Goal: Information Seeking & Learning: Understand process/instructions

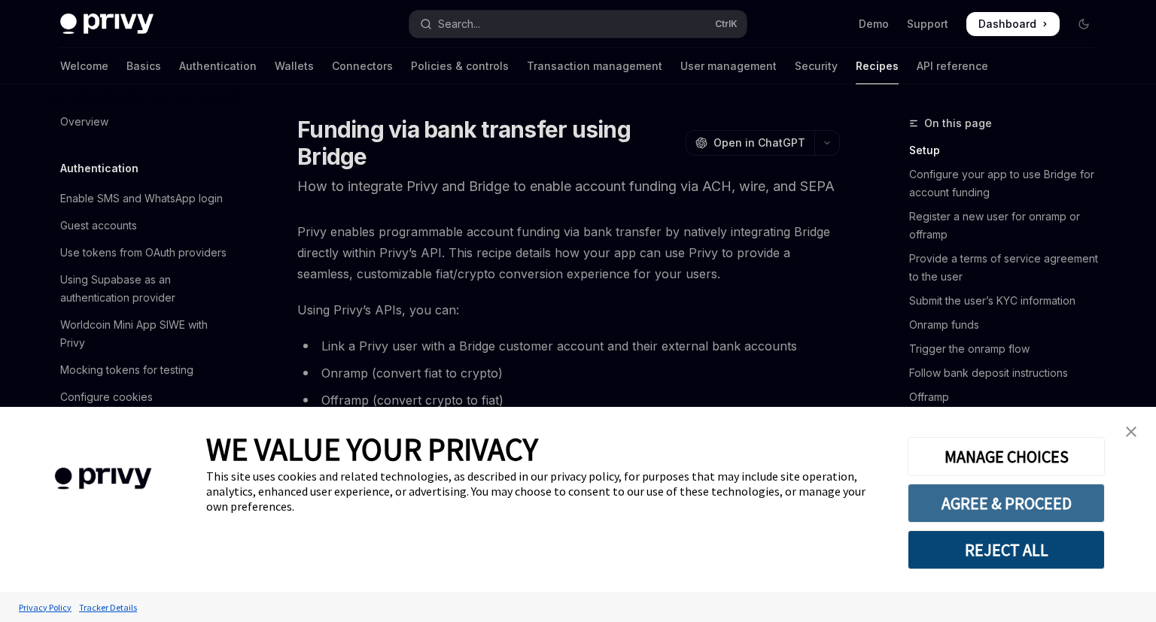
click at [1037, 499] on button "AGREE & PROCEED" at bounding box center [1005, 503] width 197 height 39
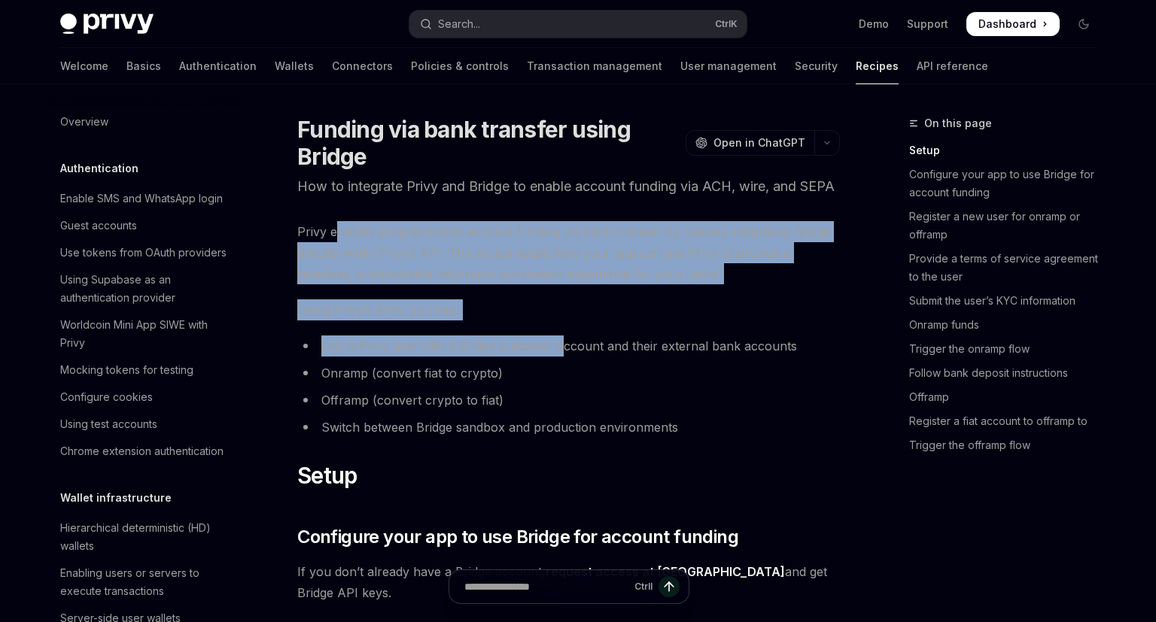
drag, startPoint x: 404, startPoint y: 266, endPoint x: 558, endPoint y: 354, distance: 177.2
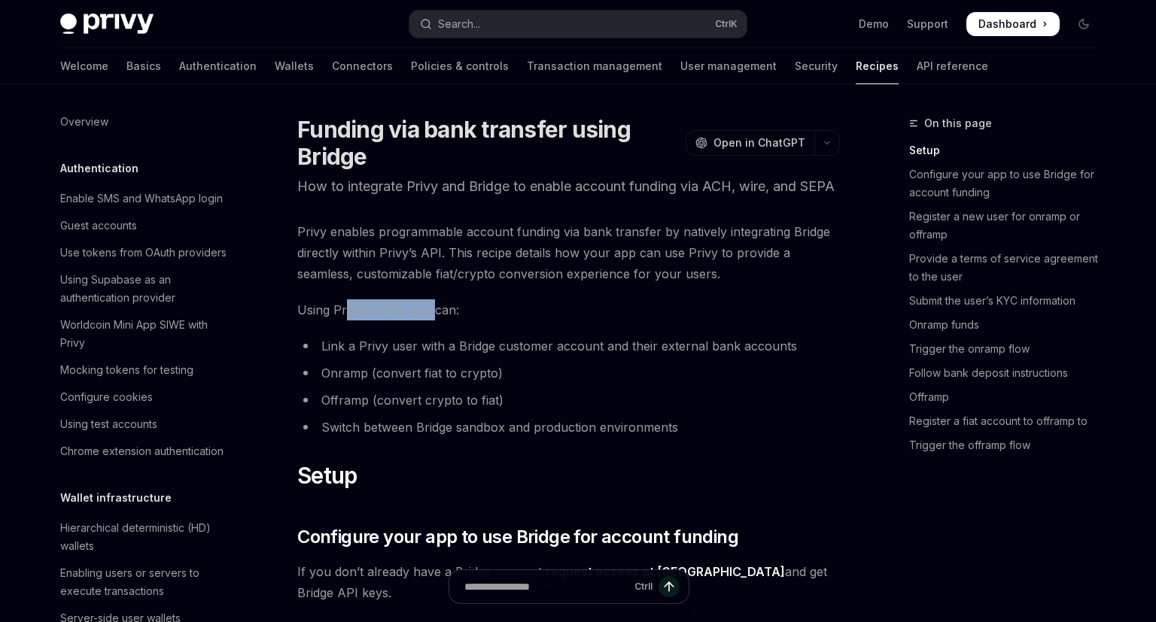
drag, startPoint x: 345, startPoint y: 336, endPoint x: 432, endPoint y: 333, distance: 87.3
click at [432, 321] on span "Using Privy’s APIs, you can:" at bounding box center [568, 309] width 542 height 21
drag, startPoint x: 339, startPoint y: 427, endPoint x: 558, endPoint y: 424, distance: 219.0
click at [561, 411] on li "Offramp (convert crypto to fiat)" at bounding box center [568, 400] width 542 height 21
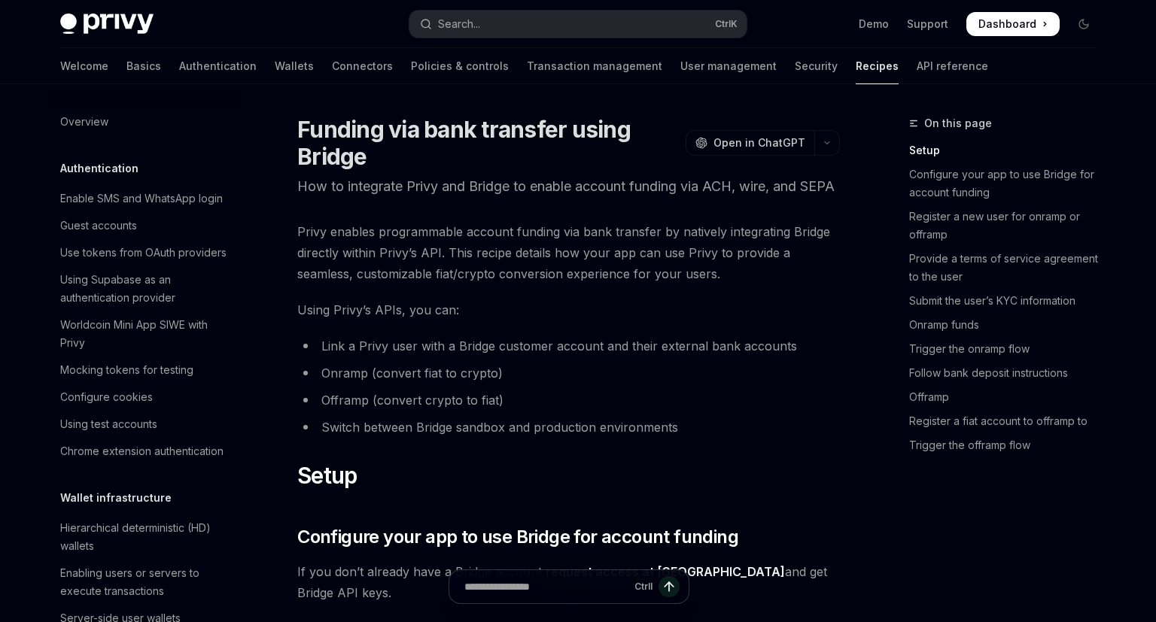
click at [558, 411] on li "Offramp (convert crypto to fiat)" at bounding box center [568, 400] width 542 height 21
drag, startPoint x: 369, startPoint y: 450, endPoint x: 590, endPoint y: 435, distance: 221.0
click at [590, 435] on ul "Link a Privy user with a Bridge customer account and their external bank accoun…" at bounding box center [568, 387] width 542 height 102
drag, startPoint x: 694, startPoint y: 445, endPoint x: 396, endPoint y: 441, distance: 298.0
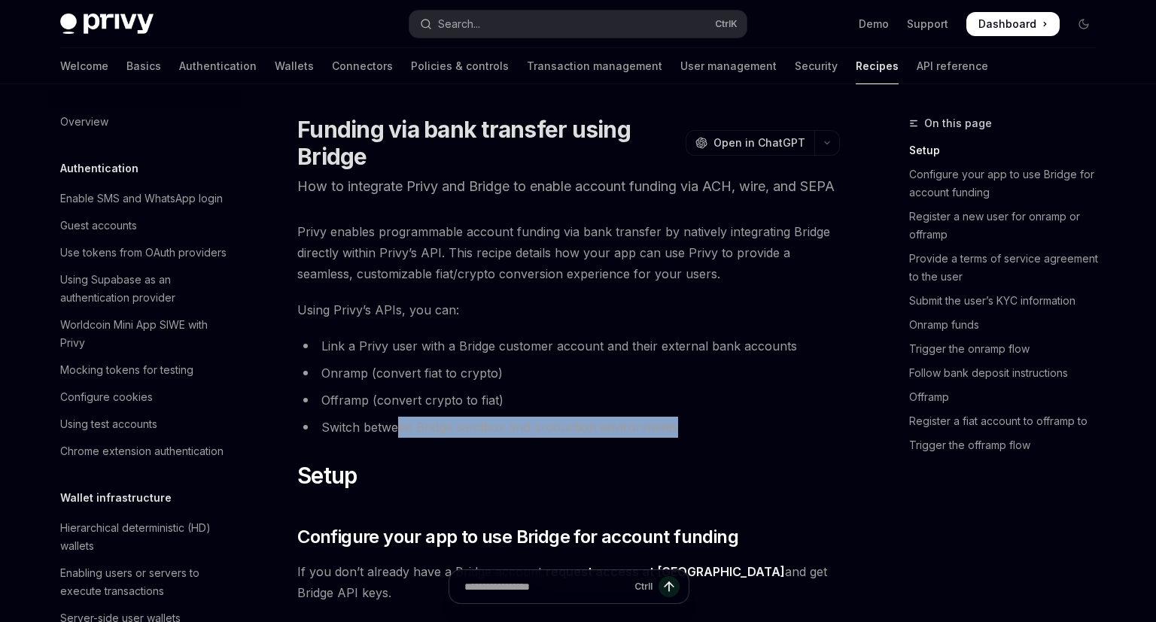
click at [396, 438] on li "Switch between Bridge sandbox and production environments" at bounding box center [568, 427] width 542 height 21
click at [397, 438] on li "Switch between Bridge sandbox and production environments" at bounding box center [568, 427] width 542 height 21
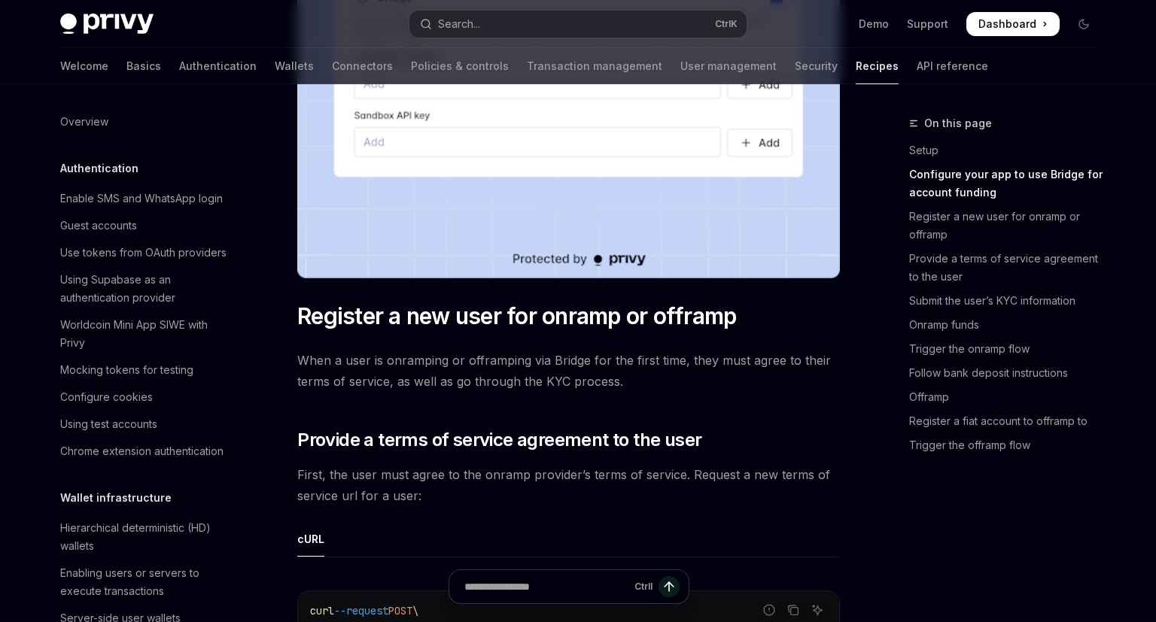
scroll to position [795, 0]
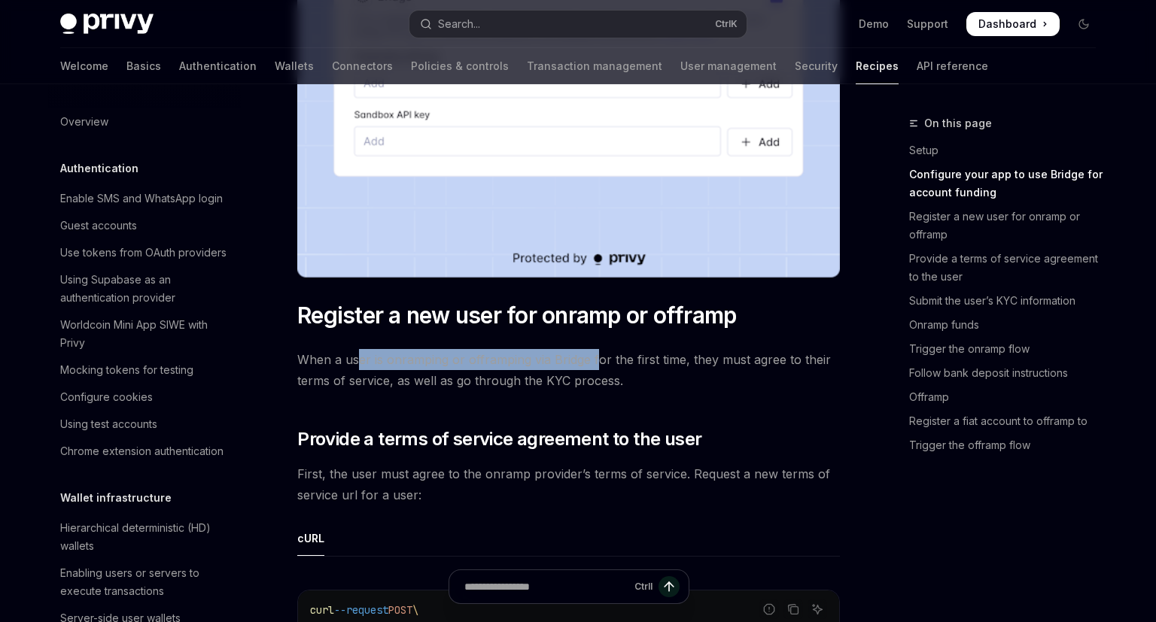
drag, startPoint x: 359, startPoint y: 360, endPoint x: 620, endPoint y: 367, distance: 261.2
click at [620, 367] on span "When a user is onramping or offramping via Bridge for the first time, they must…" at bounding box center [568, 370] width 542 height 42
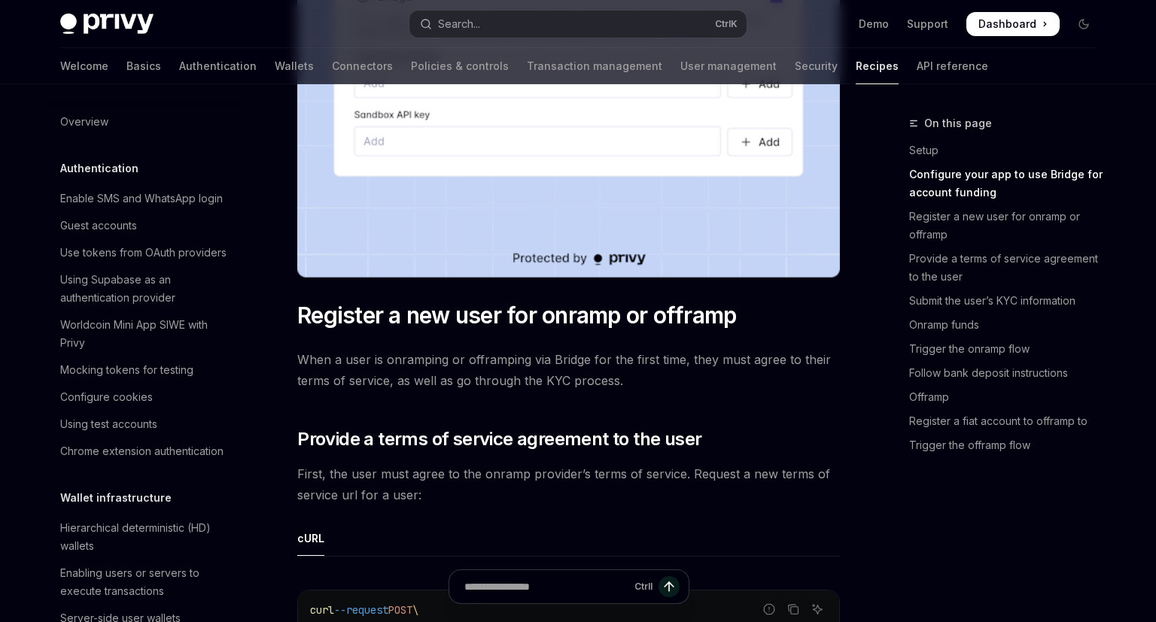
click at [618, 367] on span "When a user is onramping or offramping via Bridge for the first time, they must…" at bounding box center [568, 370] width 542 height 42
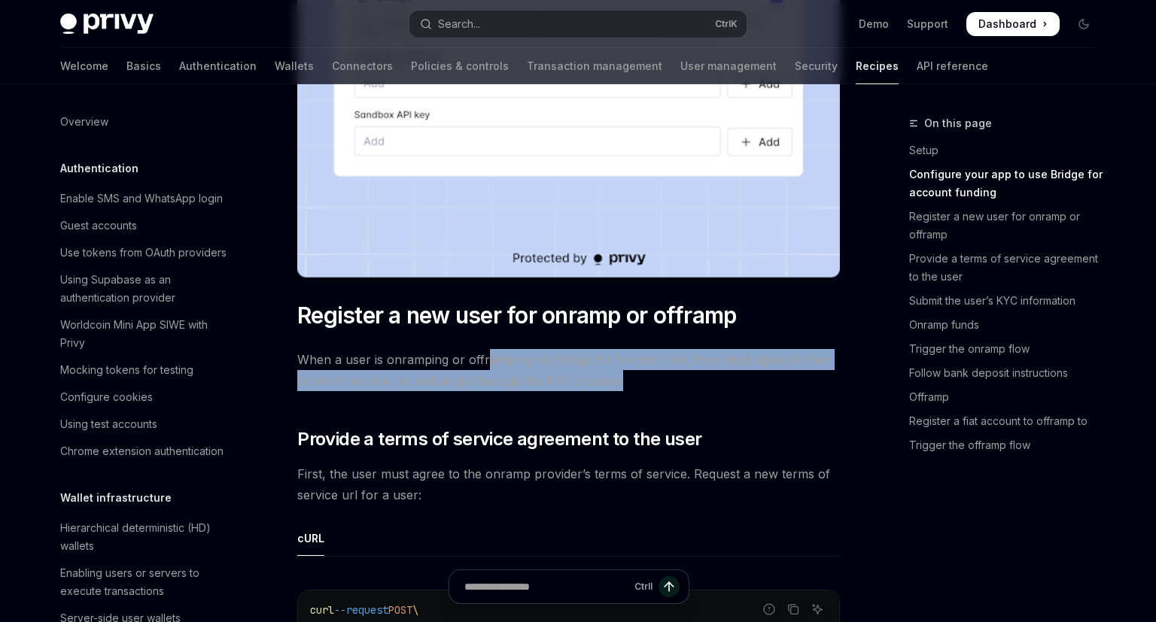
drag, startPoint x: 632, startPoint y: 388, endPoint x: 486, endPoint y: 357, distance: 149.2
click at [486, 357] on span "When a user is onramping or offramping via Bridge for the first time, they must…" at bounding box center [568, 370] width 542 height 42
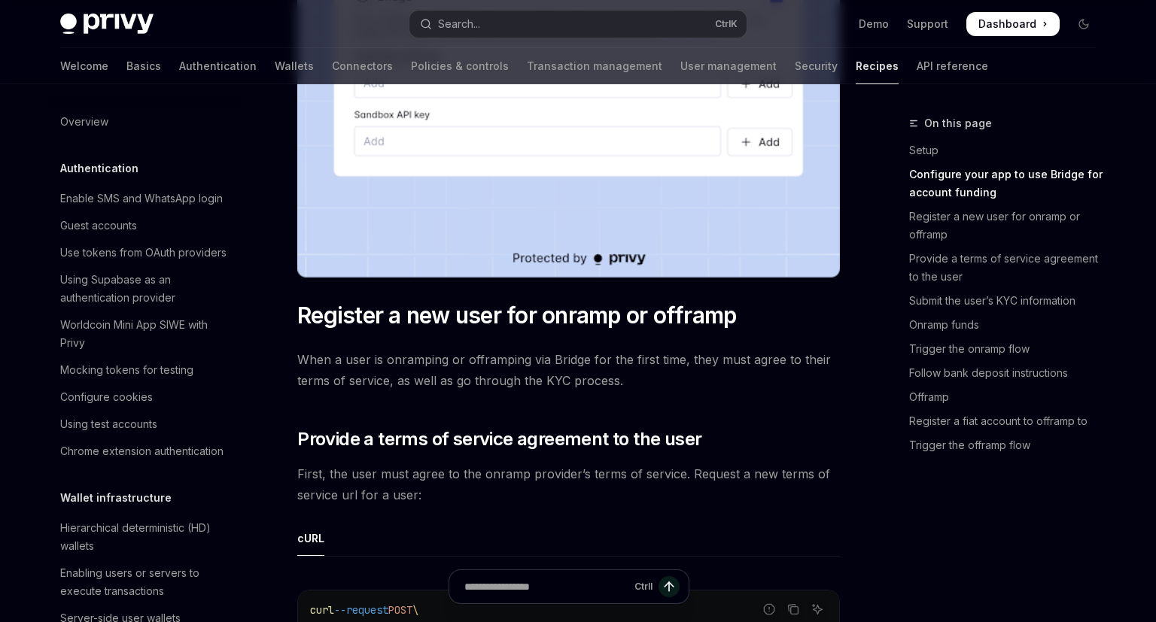
click at [485, 357] on span "When a user is onramping or offramping via Bridge for the first time, they must…" at bounding box center [568, 370] width 542 height 42
drag, startPoint x: 342, startPoint y: 379, endPoint x: 661, endPoint y: 376, distance: 318.3
click at [661, 376] on span "When a user is onramping or offramping via Bridge for the first time, they must…" at bounding box center [568, 370] width 542 height 42
click at [660, 376] on span "When a user is onramping or offramping via Bridge for the first time, they must…" at bounding box center [568, 370] width 542 height 42
drag, startPoint x: 649, startPoint y: 378, endPoint x: 451, endPoint y: 375, distance: 197.9
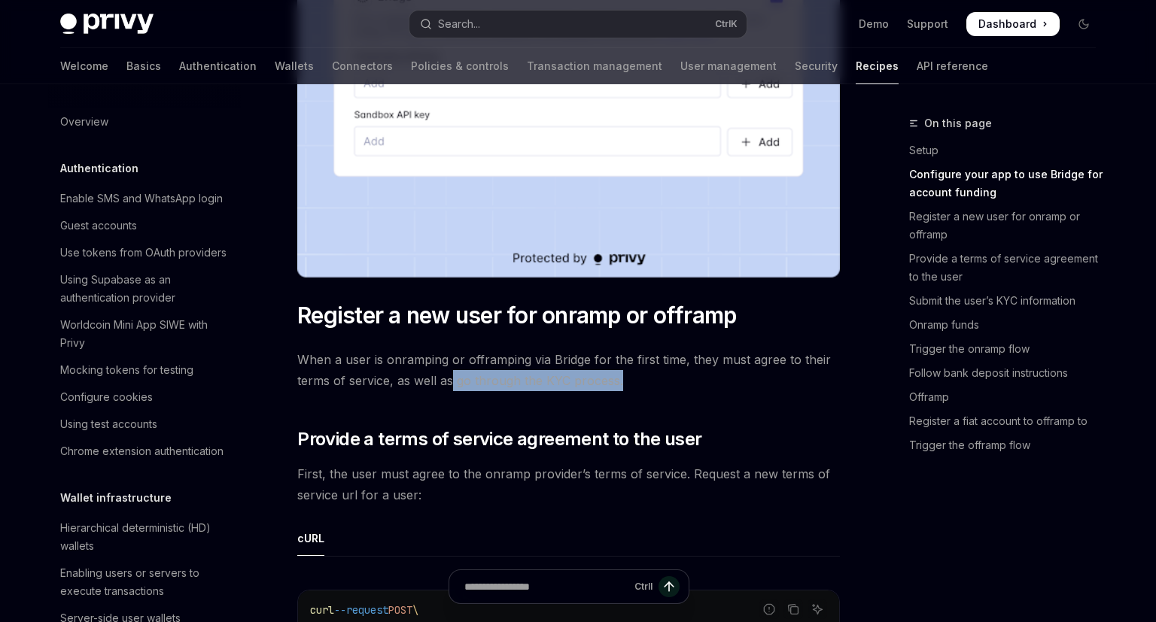
click at [451, 375] on span "When a user is onramping or offramping via Bridge for the first time, they must…" at bounding box center [568, 370] width 542 height 42
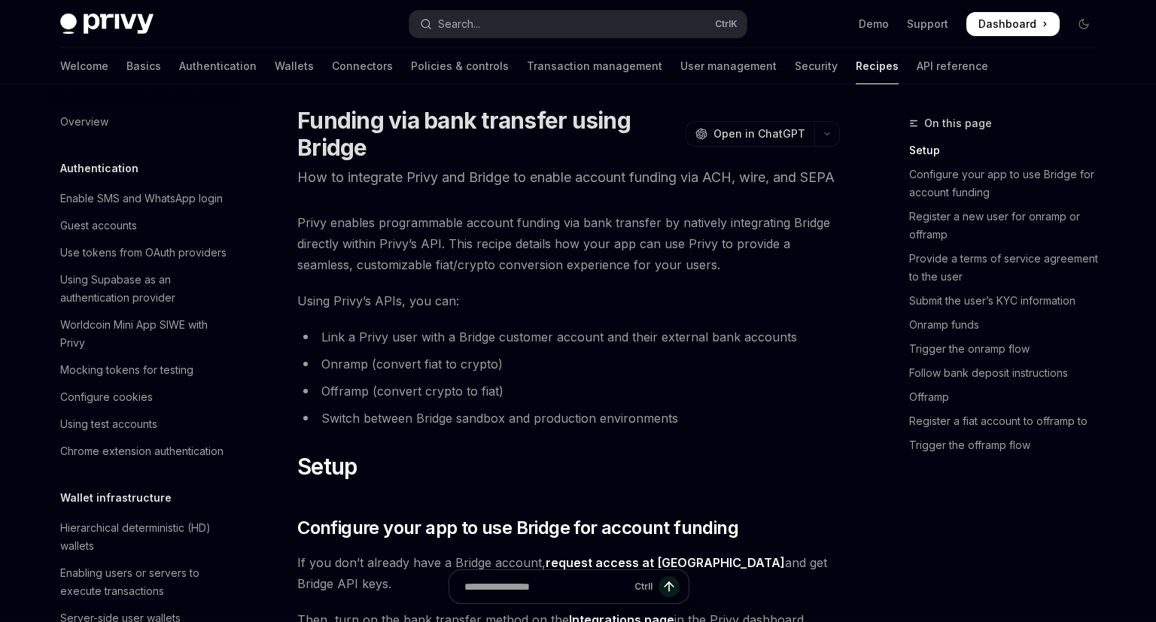
scroll to position [0, 0]
